Goal: Find specific page/section: Find specific page/section

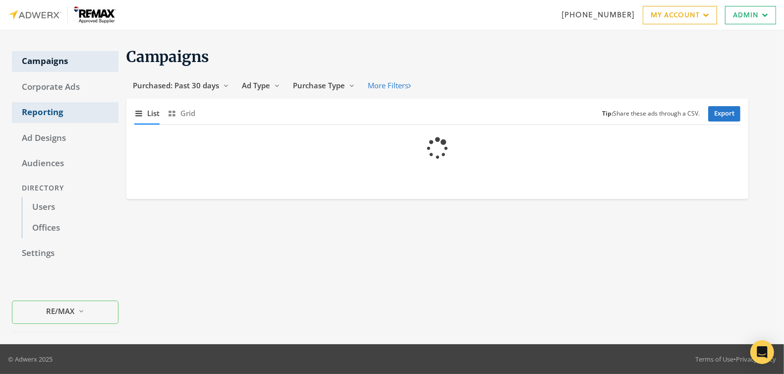
click at [40, 113] on link "Reporting" at bounding box center [65, 112] width 107 height 21
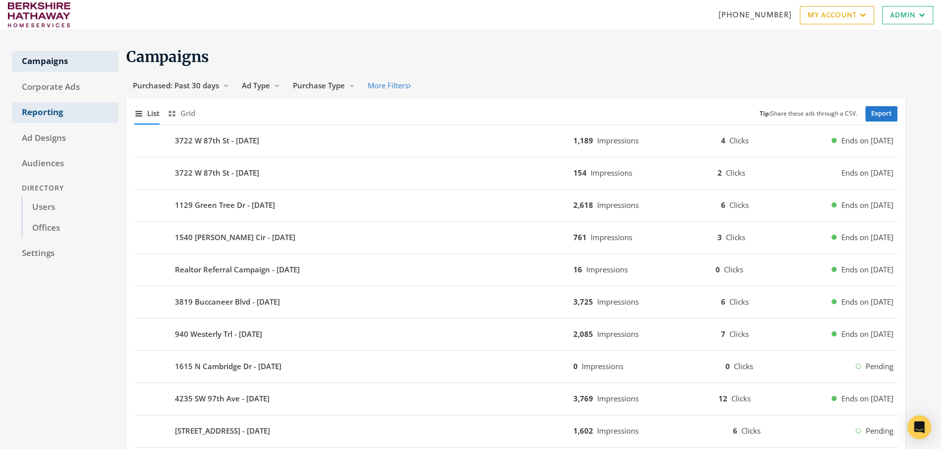
click at [45, 106] on link "Reporting" at bounding box center [65, 112] width 107 height 21
